Goal: Information Seeking & Learning: Learn about a topic

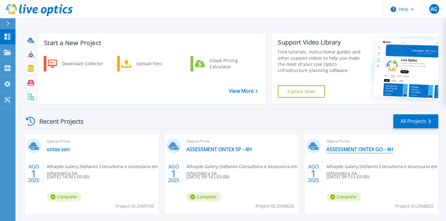
click at [333, 149] on link "ASSESSMENT ONTEX GO - 4H" at bounding box center [359, 149] width 67 height 6
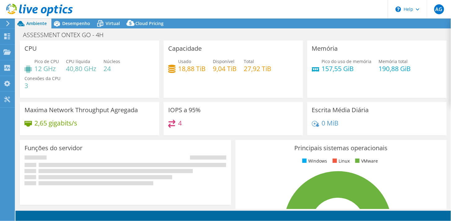
select select "USD"
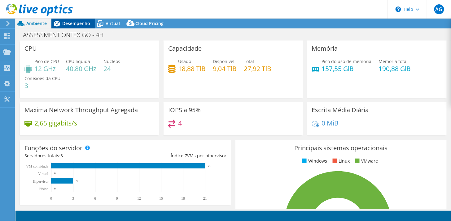
click at [82, 24] on span "Desempenho" at bounding box center [76, 23] width 28 height 6
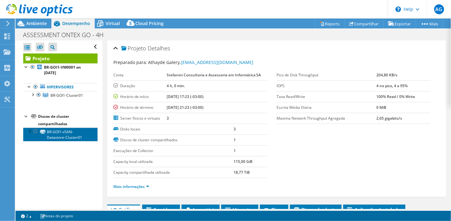
click at [58, 136] on link "BR-GOI1-vSAN-Datastore-Cluster01" at bounding box center [60, 135] width 74 height 14
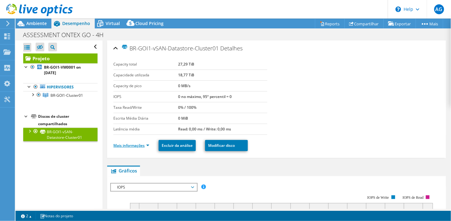
click at [143, 147] on link "Mais informações" at bounding box center [131, 145] width 36 height 5
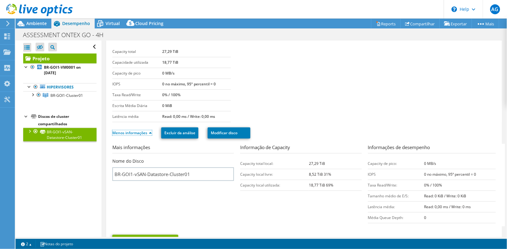
scroll to position [2, 0]
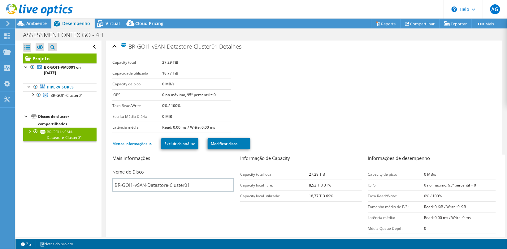
click at [31, 132] on div at bounding box center [29, 131] width 6 height 6
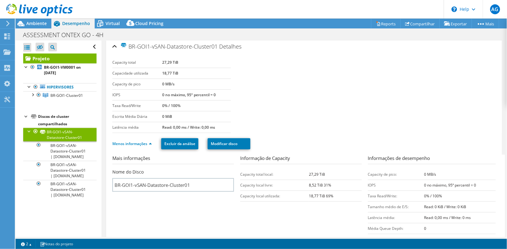
drag, startPoint x: 103, startPoint y: 106, endPoint x: 100, endPoint y: 121, distance: 15.5
click at [33, 97] on div at bounding box center [32, 94] width 6 height 6
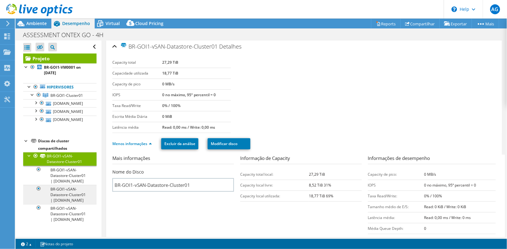
scroll to position [45, 0]
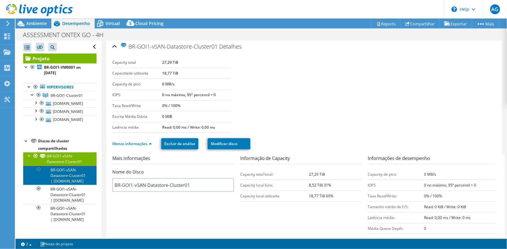
click at [66, 166] on link "BR-GOI1-vSAN-Datastore-Cluster01 | br-goi1-pm0002.global.ontex.net" at bounding box center [59, 175] width 73 height 19
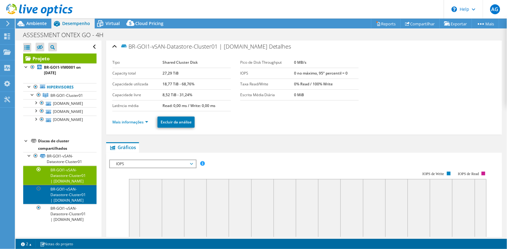
click at [61, 188] on link "BR-GOI1-vSAN-Datastore-Cluster01 | br-goi1-pm0003.global.ontex.net" at bounding box center [59, 194] width 73 height 19
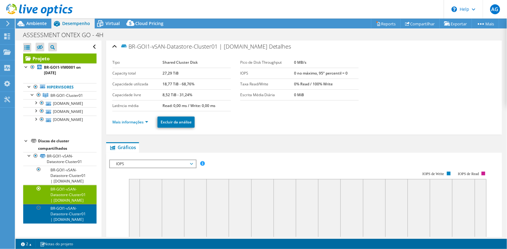
click at [64, 206] on link "BR-GOI1-vSAN-Datastore-Cluster01 | [DOMAIN_NAME]" at bounding box center [59, 213] width 73 height 19
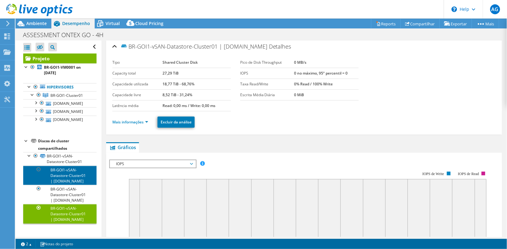
click at [57, 166] on link "BR-GOI1-vSAN-Datastore-Cluster01 | [DOMAIN_NAME]" at bounding box center [59, 175] width 73 height 19
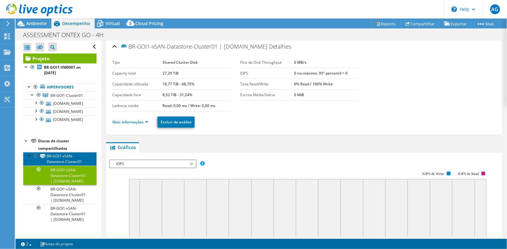
click at [59, 152] on link "BR-GOI1-vSAN-Datastore-Cluster01" at bounding box center [59, 159] width 73 height 14
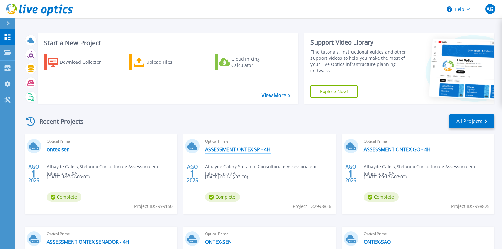
click at [242, 147] on link "ASSESSMENT ONTEX SP - 4H" at bounding box center [237, 149] width 65 height 6
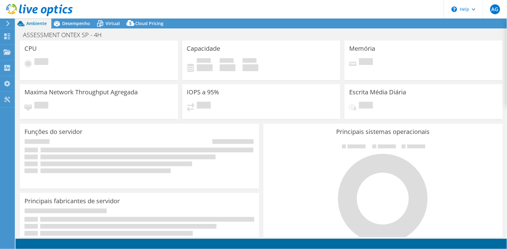
select select "USD"
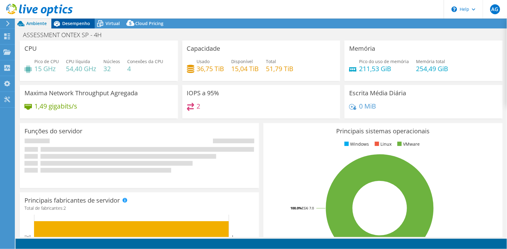
click at [75, 21] on span "Desempenho" at bounding box center [76, 23] width 28 height 6
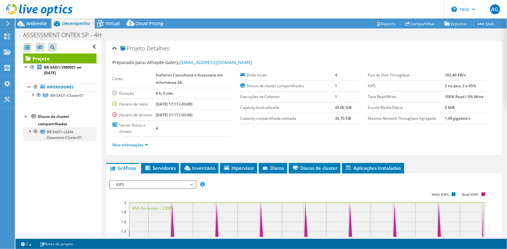
click at [29, 134] on div at bounding box center [29, 131] width 6 height 6
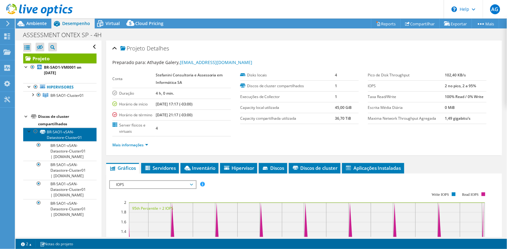
click at [52, 137] on link "BR-SAO1-vSAN-Datastore-Cluster01" at bounding box center [59, 135] width 73 height 14
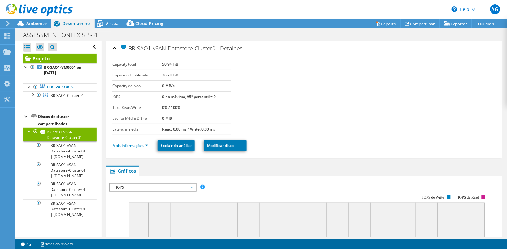
click at [142, 143] on li "Mais informações" at bounding box center [132, 145] width 40 height 7
click at [146, 146] on link "Mais informações" at bounding box center [130, 145] width 36 height 5
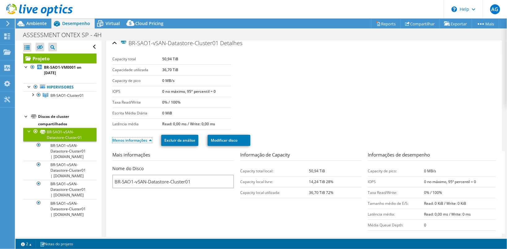
scroll to position [3, 0]
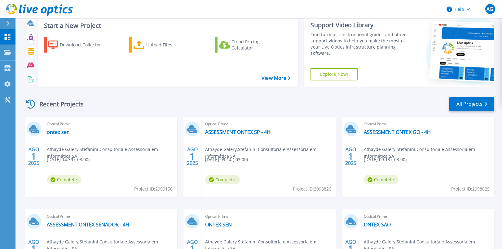
scroll to position [16, 0]
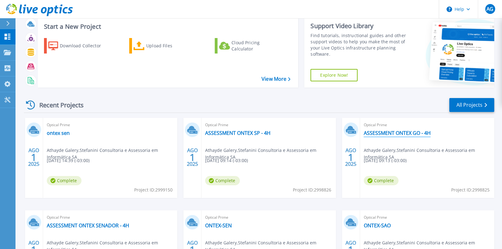
click at [391, 131] on link "ASSESSMENT ONTEX GO - 4H" at bounding box center [397, 133] width 67 height 6
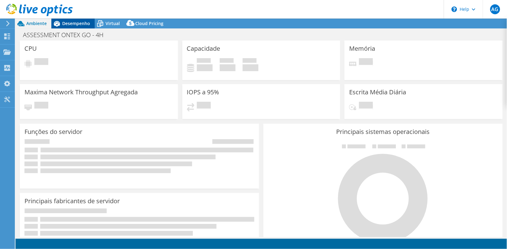
select select "USD"
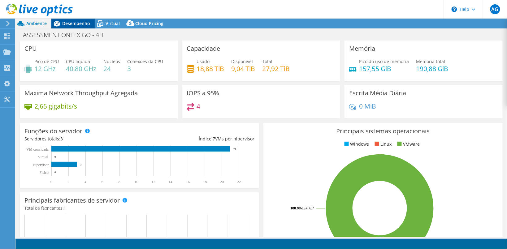
click at [77, 24] on span "Desempenho" at bounding box center [76, 23] width 28 height 6
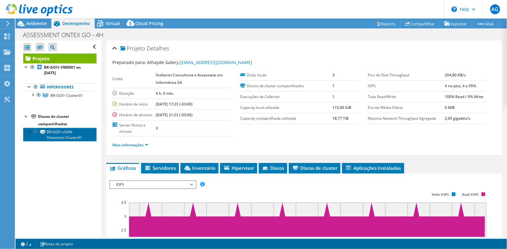
click at [61, 142] on link "BR-GOI1-vSAN-Datastore-Cluster01" at bounding box center [59, 135] width 73 height 14
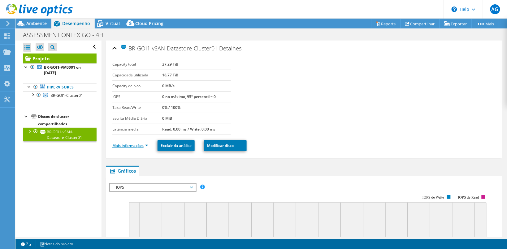
click at [146, 148] on link "Mais informações" at bounding box center [130, 145] width 36 height 5
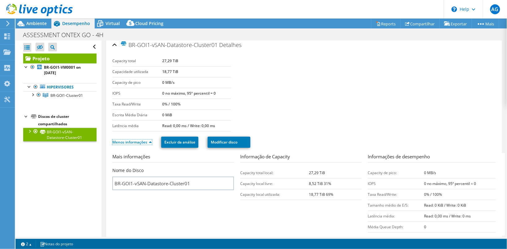
scroll to position [2, 0]
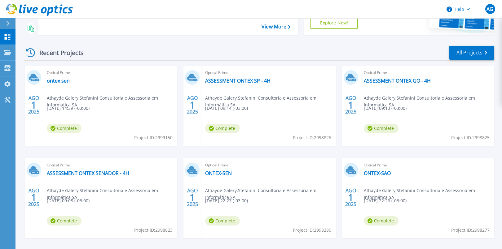
scroll to position [77, 0]
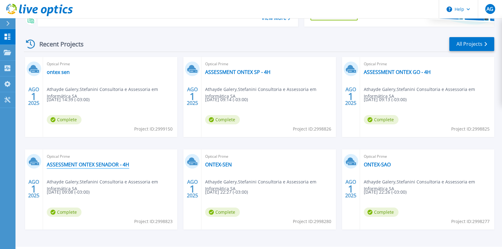
click at [100, 165] on link "ASSESSMENT ONTEX SENADOR - 4H" at bounding box center [88, 165] width 82 height 6
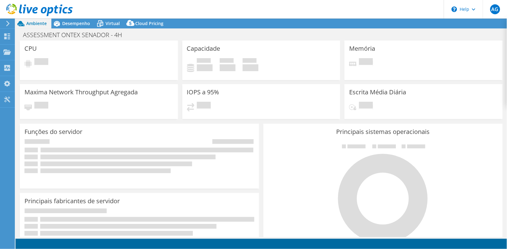
select select "USD"
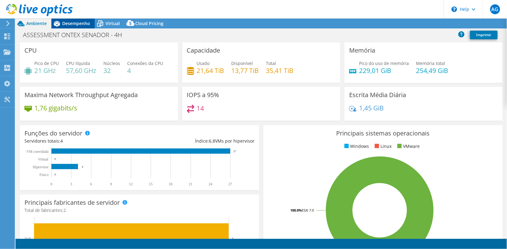
click at [76, 26] on div "Desempenho" at bounding box center [72, 24] width 43 height 10
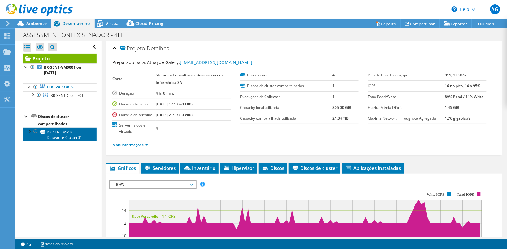
click at [60, 141] on link "BR-SEN1-vSAN-Datastore-Cluster01" at bounding box center [59, 135] width 73 height 14
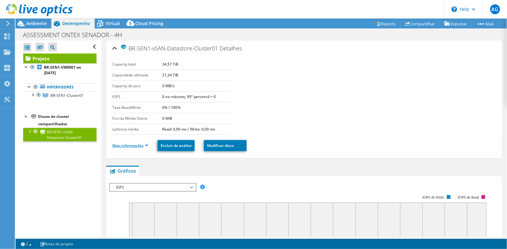
click at [137, 146] on link "Mais informações" at bounding box center [130, 145] width 36 height 5
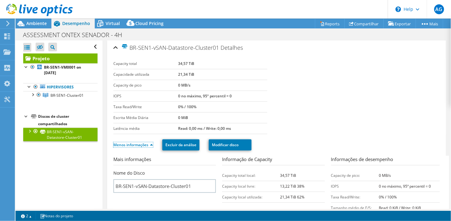
scroll to position [2, 0]
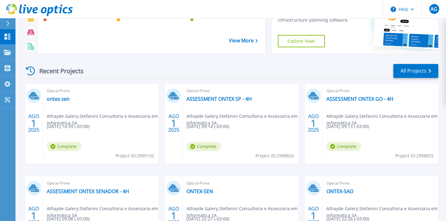
scroll to position [34, 0]
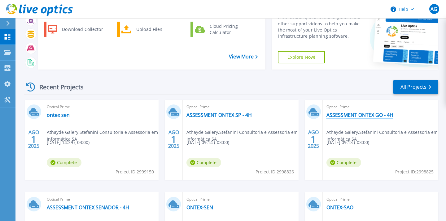
click at [361, 114] on link "ASSESSMENT ONTEX GO - 4H" at bounding box center [359, 115] width 67 height 6
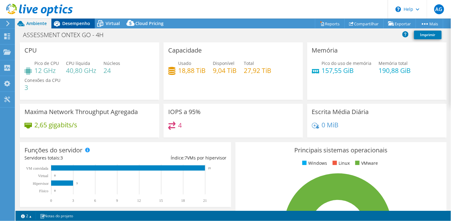
click at [77, 20] on div "Desempenho" at bounding box center [72, 24] width 43 height 10
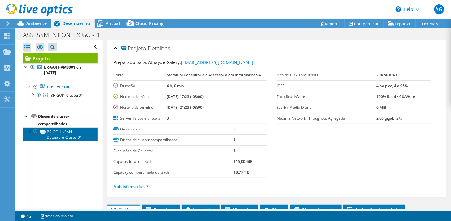
click at [64, 140] on link "BR-GOI1-vSAN-Datastore-Cluster01" at bounding box center [60, 135] width 74 height 14
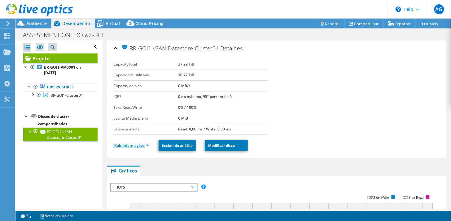
click at [144, 146] on link "Mais informações" at bounding box center [131, 145] width 36 height 5
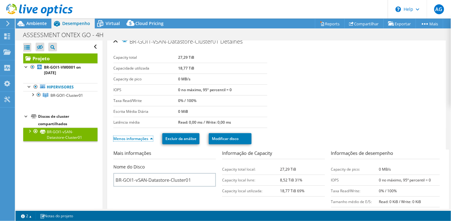
scroll to position [2, 0]
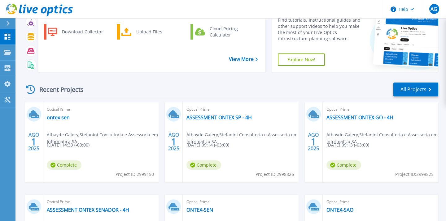
scroll to position [69, 0]
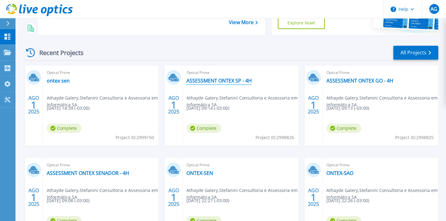
click at [229, 82] on link "ASSESSMENT ONTEX SP - 4H" at bounding box center [218, 81] width 65 height 6
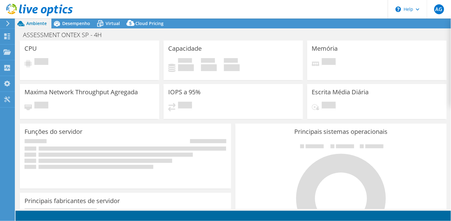
select select "USD"
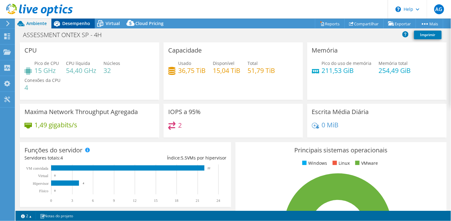
click at [76, 24] on span "Desempenho" at bounding box center [76, 23] width 28 height 6
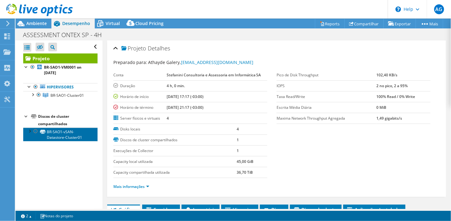
click at [66, 134] on link "BR-SAO1-vSAN-Datastore-Cluster01" at bounding box center [60, 135] width 74 height 14
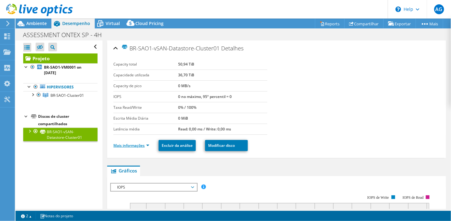
click at [147, 146] on link "Mais informações" at bounding box center [131, 145] width 36 height 5
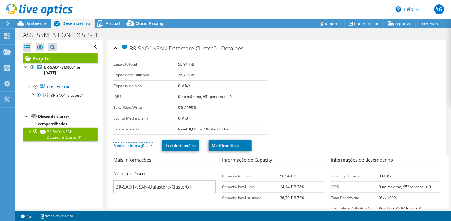
scroll to position [3, 0]
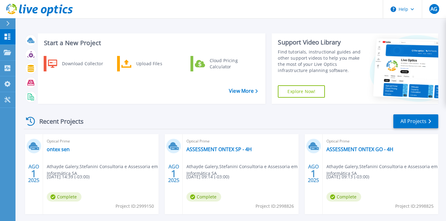
scroll to position [69, 0]
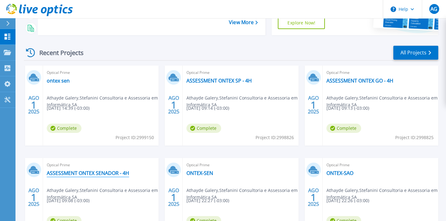
click at [106, 175] on link "ASSESSMENT ONTEX SENADOR - 4H" at bounding box center [88, 173] width 82 height 6
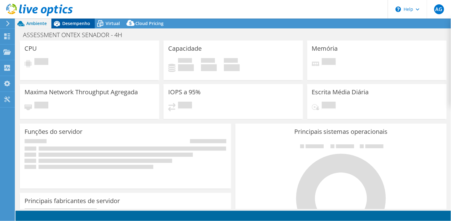
select select "USD"
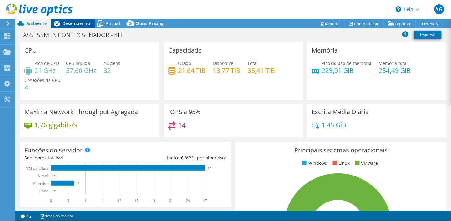
click at [80, 22] on span "Desempenho" at bounding box center [76, 23] width 28 height 6
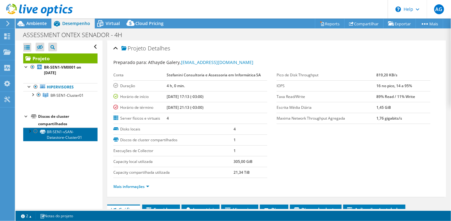
click at [70, 133] on link "BR-SEN1-vSAN-Datastore-Cluster01" at bounding box center [60, 135] width 74 height 14
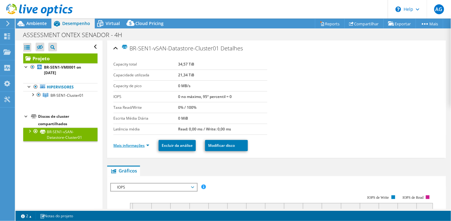
click at [144, 146] on link "Mais informações" at bounding box center [131, 145] width 36 height 5
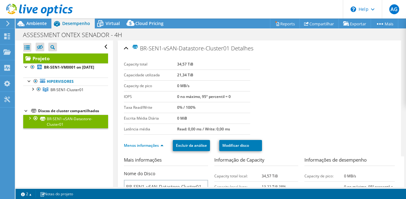
click at [31, 121] on div at bounding box center [29, 118] width 6 height 6
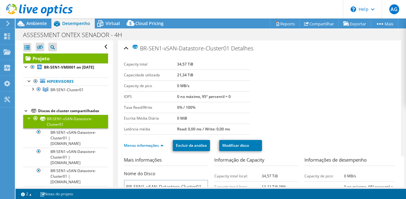
drag, startPoint x: 113, startPoint y: 87, endPoint x: 117, endPoint y: 108, distance: 21.3
click at [31, 92] on div at bounding box center [32, 89] width 6 height 6
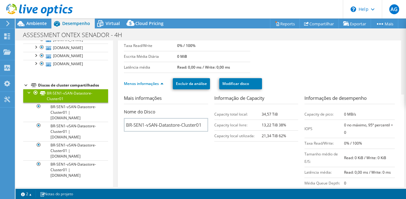
scroll to position [31, 0]
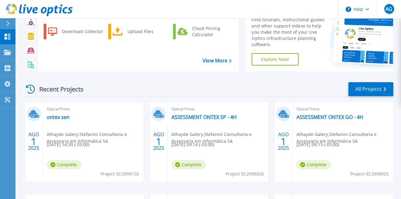
scroll to position [62, 0]
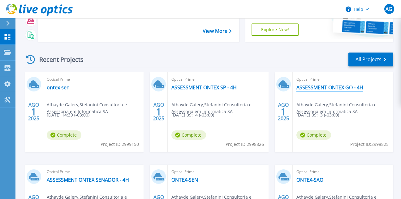
click at [316, 88] on link "ASSESSMENT ONTEX GO - 4H" at bounding box center [330, 88] width 67 height 6
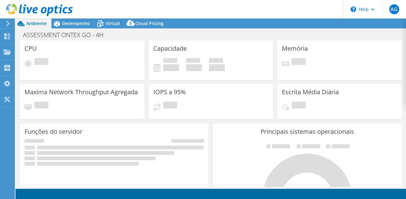
select select "USD"
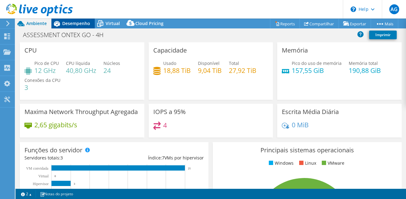
click at [75, 21] on span "Desempenho" at bounding box center [76, 23] width 28 height 6
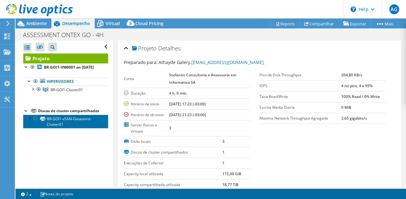
click at [59, 127] on link "BR-GOI1-vSAN-Datastore-Cluster01" at bounding box center [65, 122] width 85 height 14
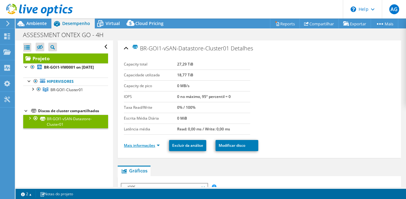
click at [150, 148] on link "Mais informações" at bounding box center [142, 145] width 36 height 5
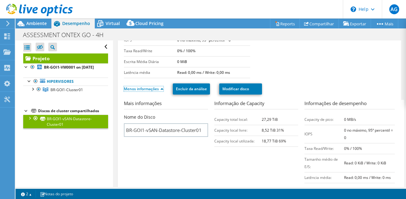
scroll to position [62, 0]
